Goal: Task Accomplishment & Management: Manage account settings

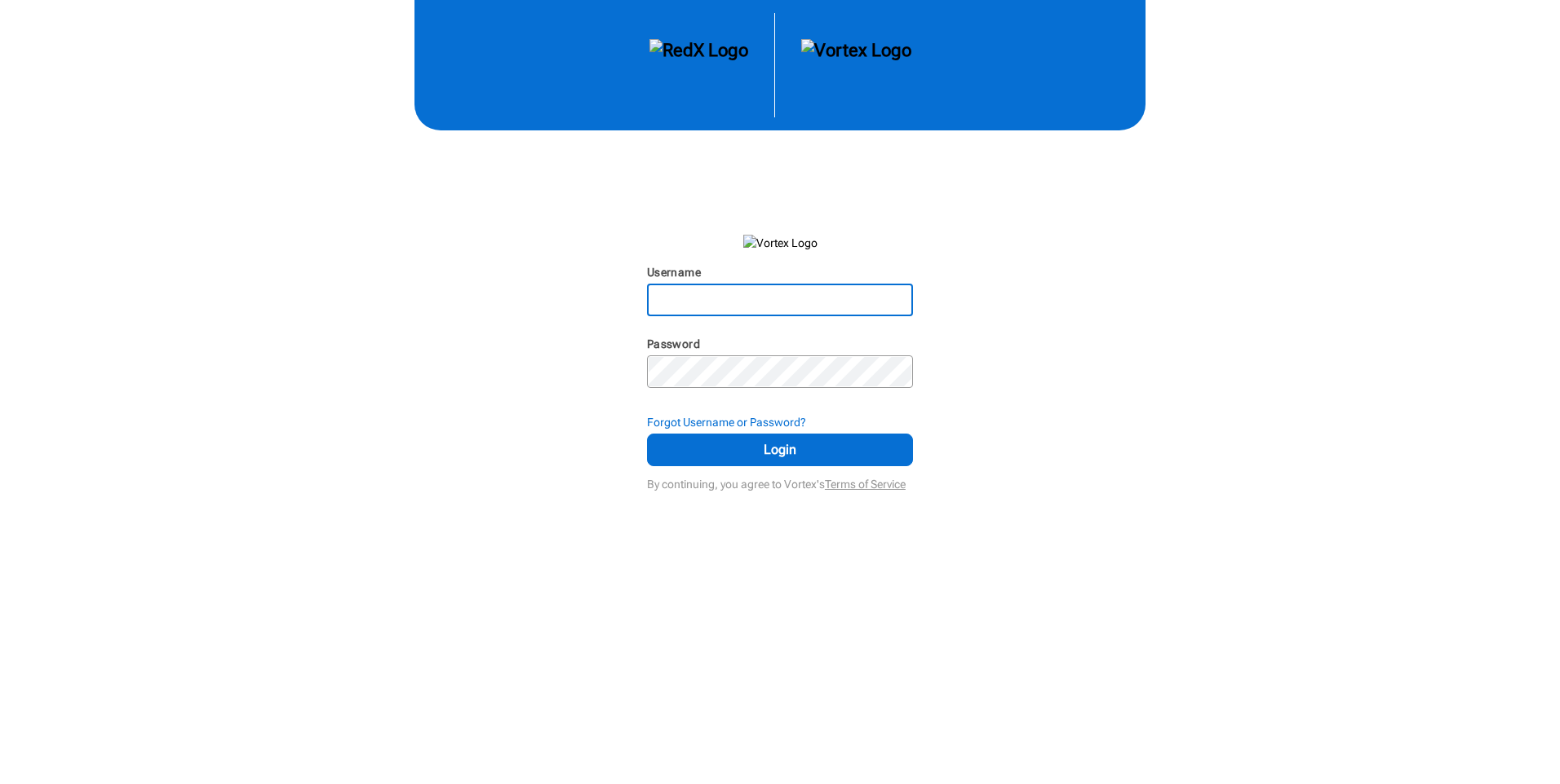
click at [709, 306] on input "Username" at bounding box center [779, 300] width 263 height 29
type input "heronsuarez"
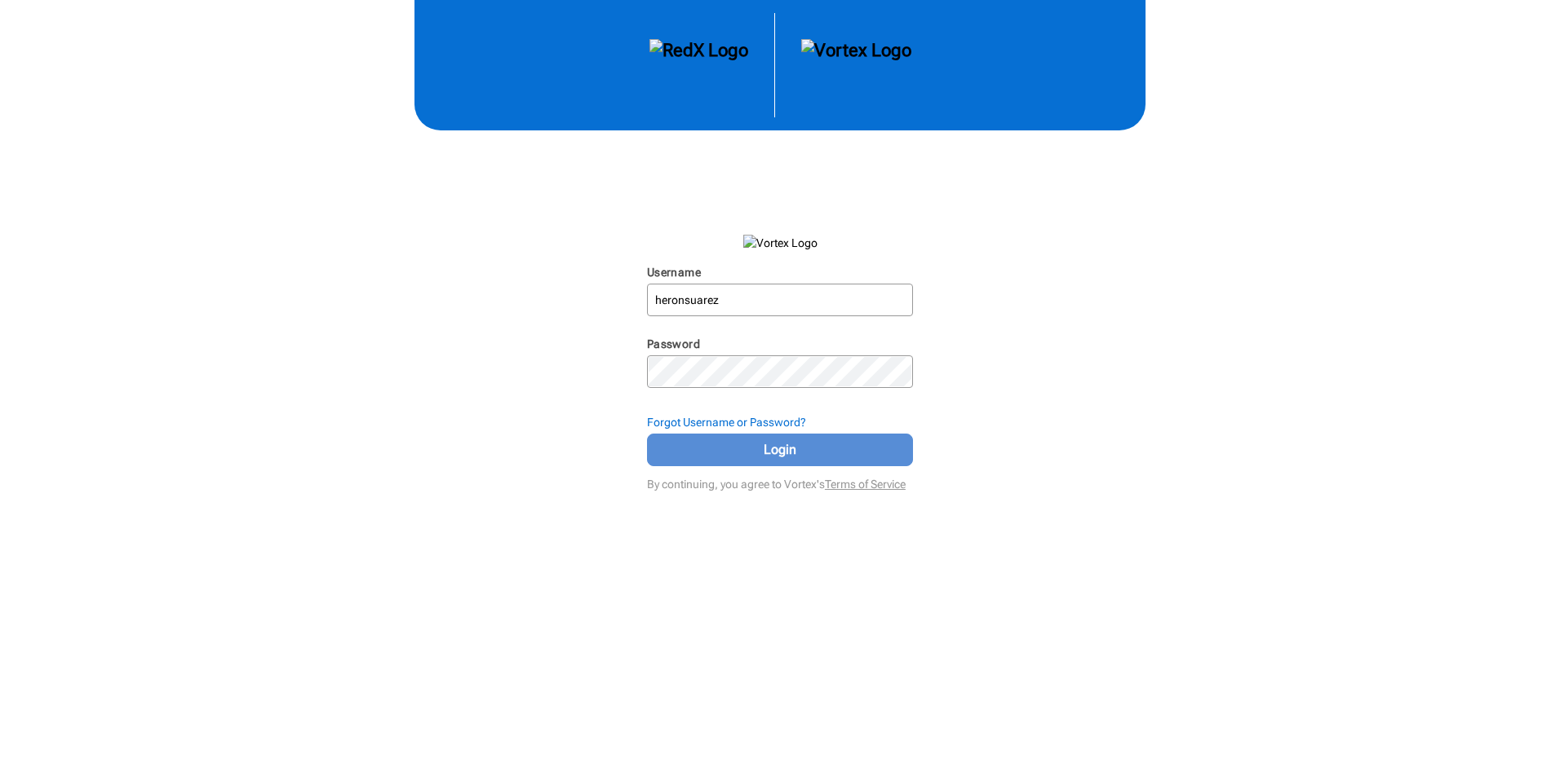
click at [799, 457] on span "Login" at bounding box center [779, 450] width 225 height 20
click at [737, 442] on span "Login" at bounding box center [779, 450] width 225 height 20
click at [731, 428] on strong "Forgot Username or Password?" at bounding box center [726, 421] width 159 height 13
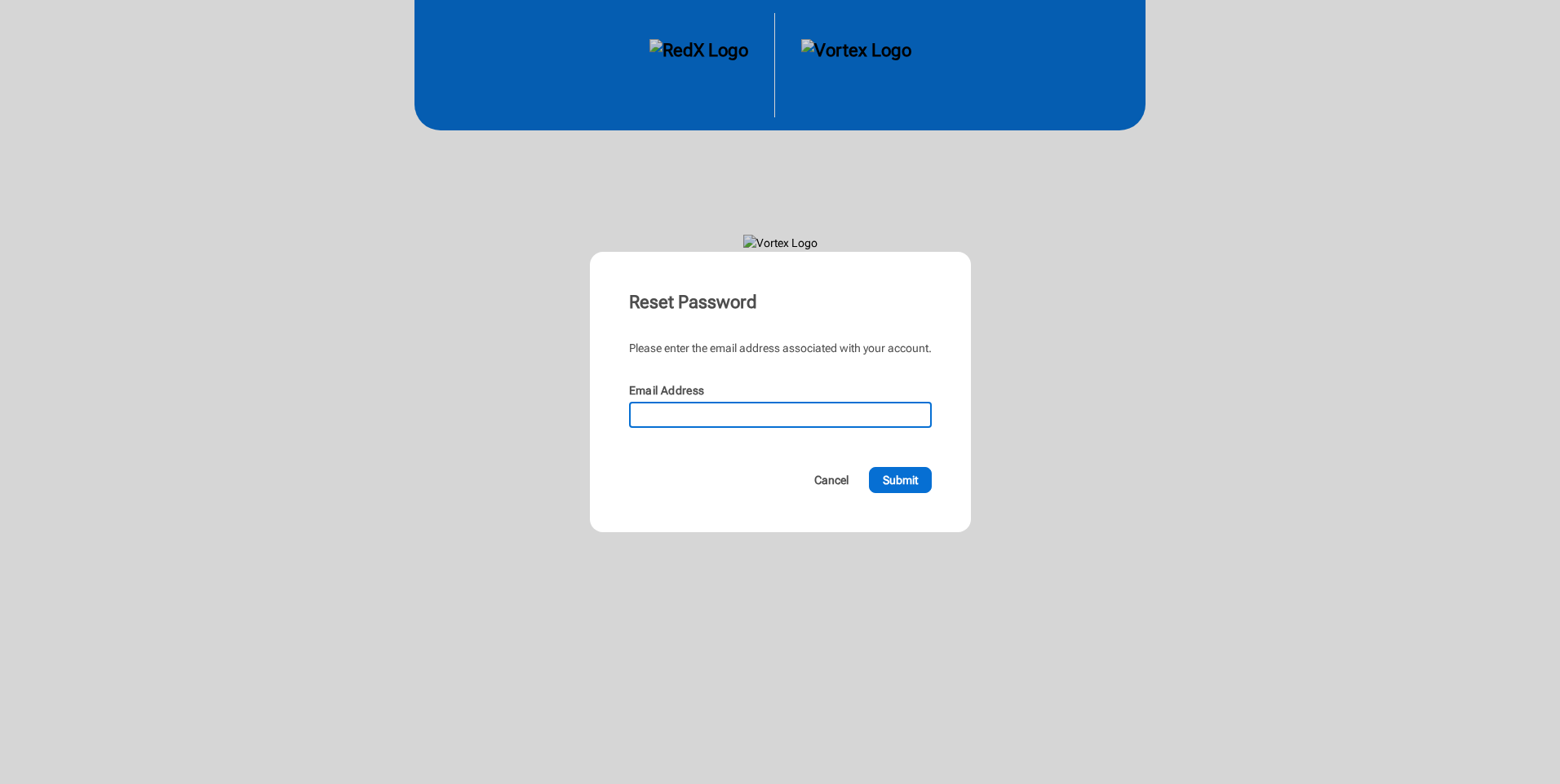
click at [693, 420] on input "Email Address" at bounding box center [780, 415] width 299 height 23
type input "heron@heronsellshomes.com"
click at [907, 487] on span "Submit" at bounding box center [900, 480] width 35 height 16
